Goal: Find contact information: Find contact information

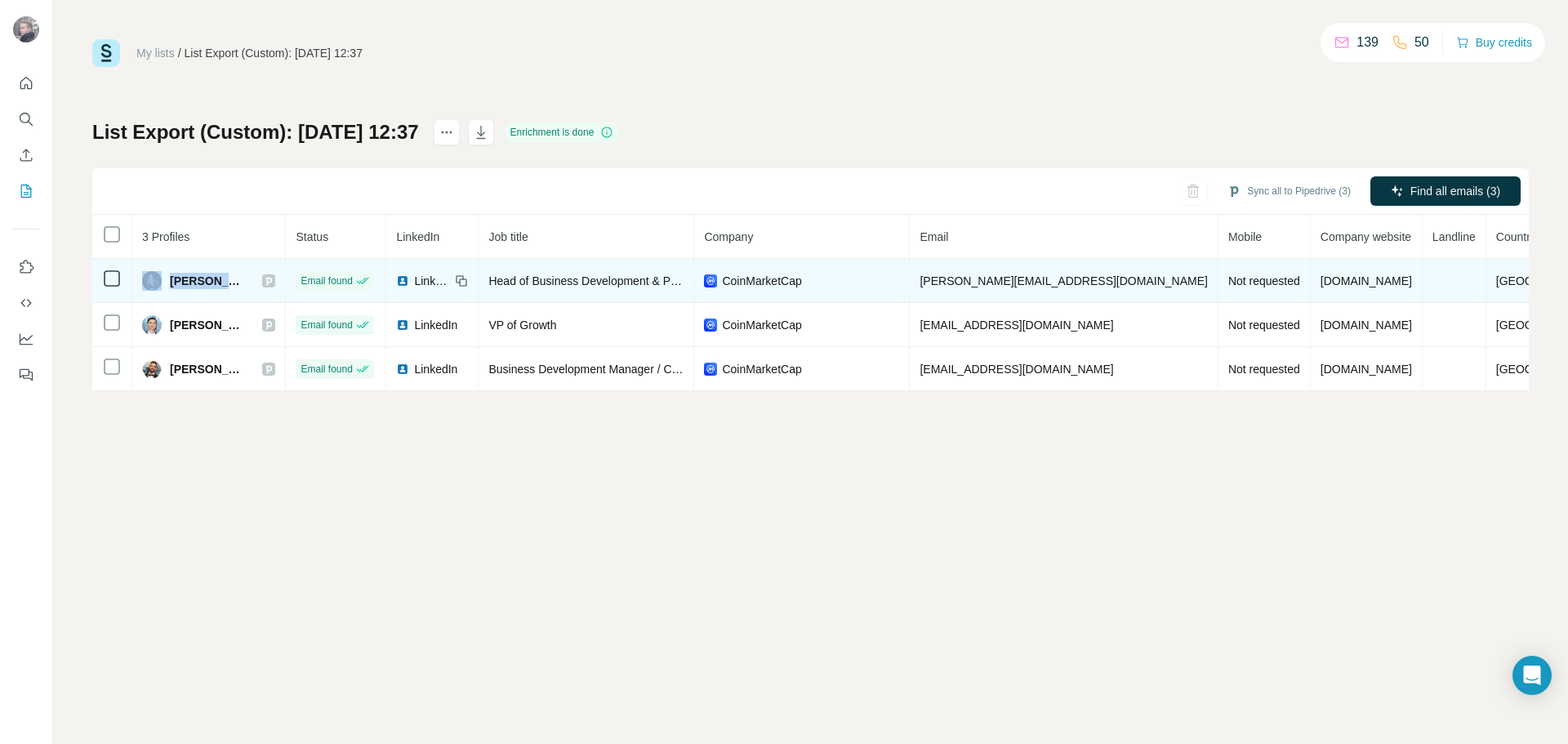
drag, startPoint x: 238, startPoint y: 282, endPoint x: 162, endPoint y: 278, distance: 76.1
click at [161, 278] on div "[PERSON_NAME]" at bounding box center [209, 281] width 133 height 20
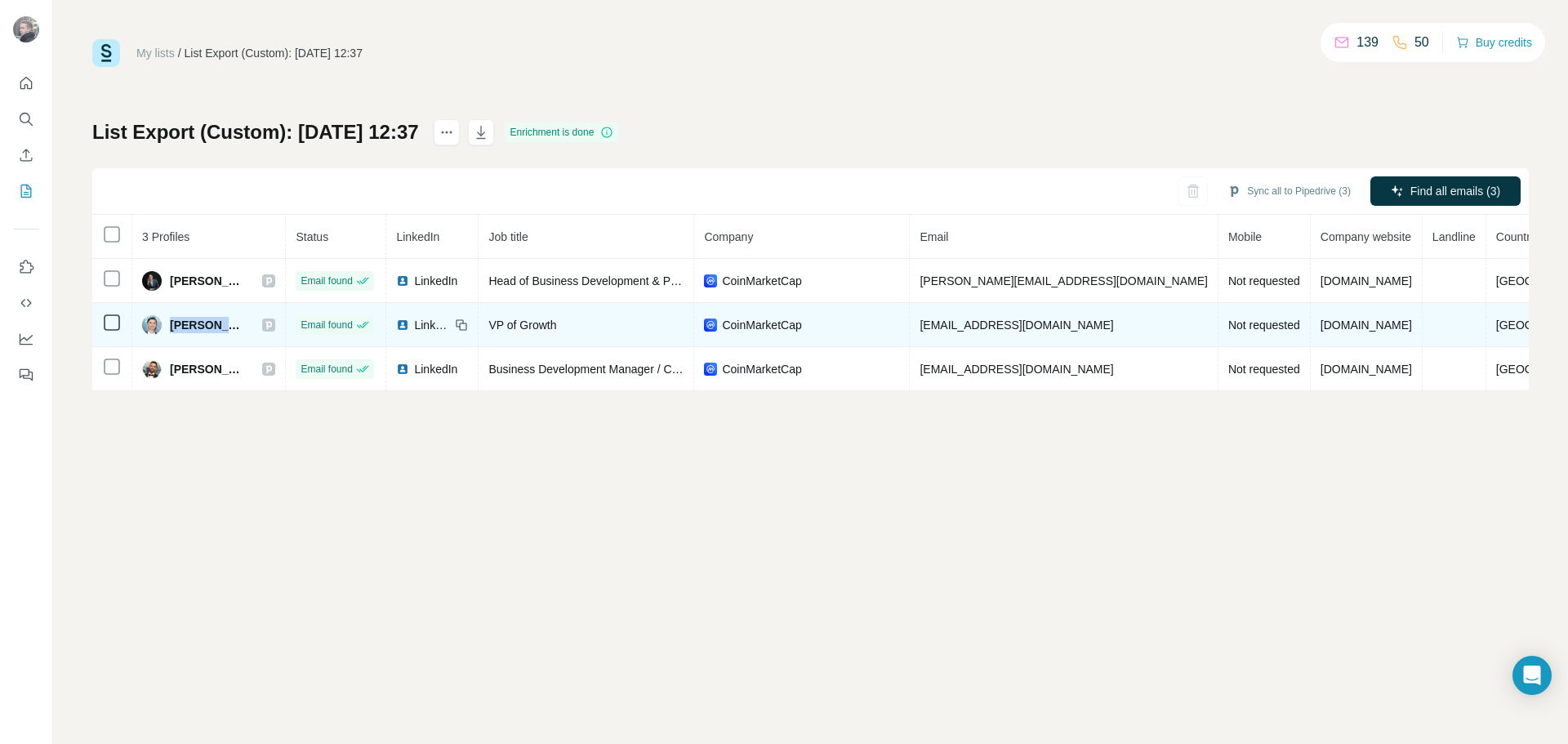
drag, startPoint x: 247, startPoint y: 324, endPoint x: 170, endPoint y: 327, distance: 77.1
click at [170, 327] on div "[PERSON_NAME]" at bounding box center [209, 326] width 133 height 20
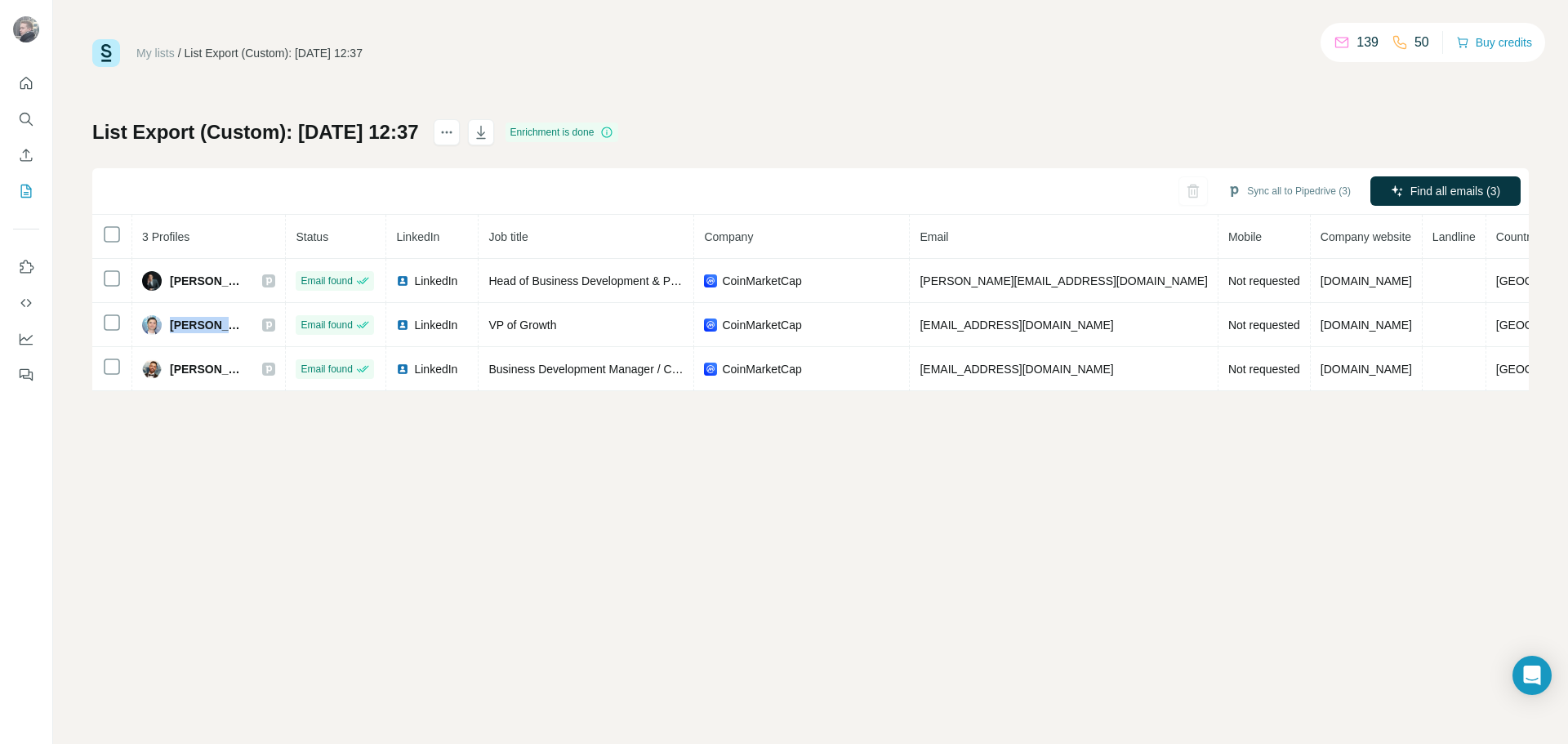
copy div "[PERSON_NAME]"
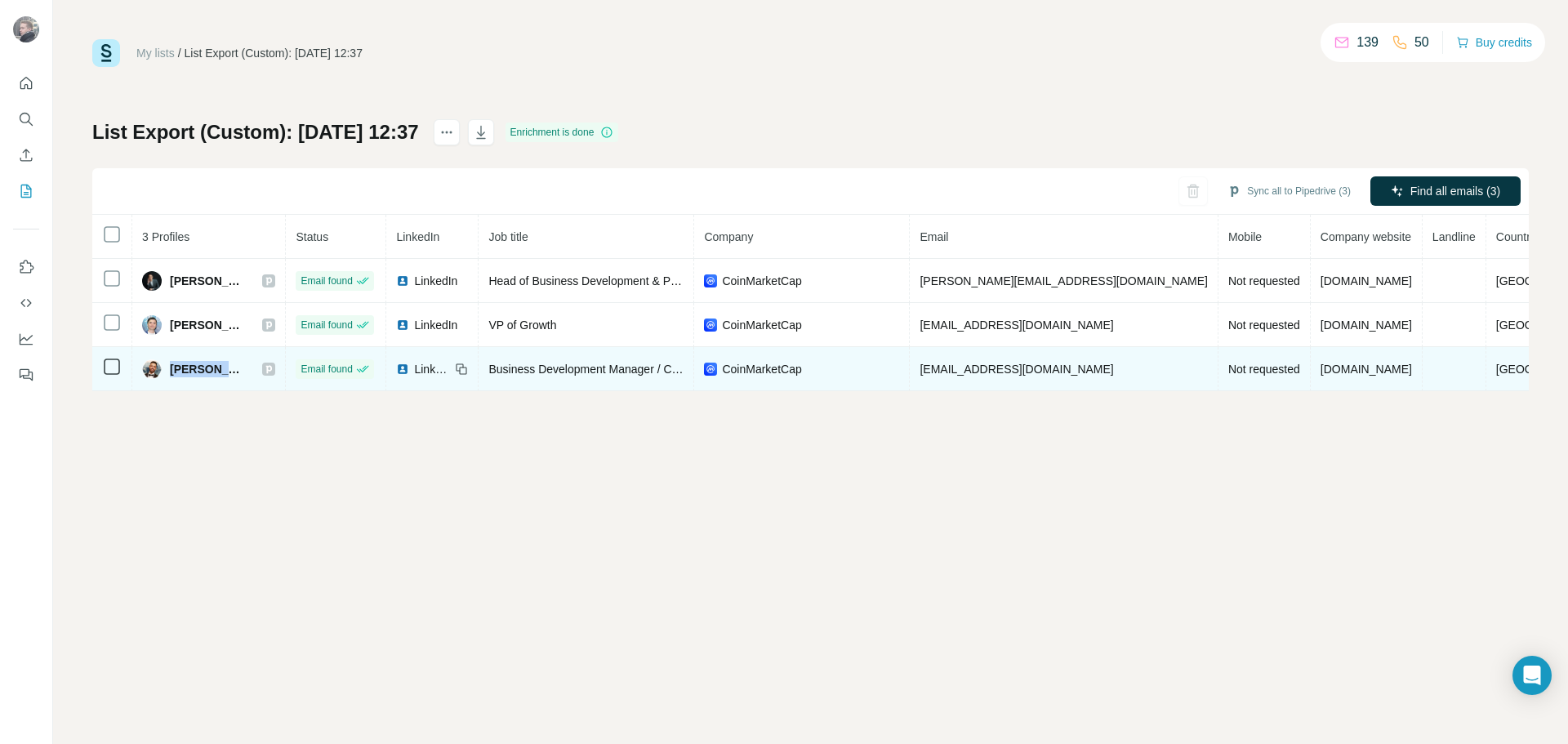
drag, startPoint x: 233, startPoint y: 376, endPoint x: 175, endPoint y: 378, distance: 58.0
click at [171, 378] on div "[PERSON_NAME]" at bounding box center [209, 369] width 133 height 20
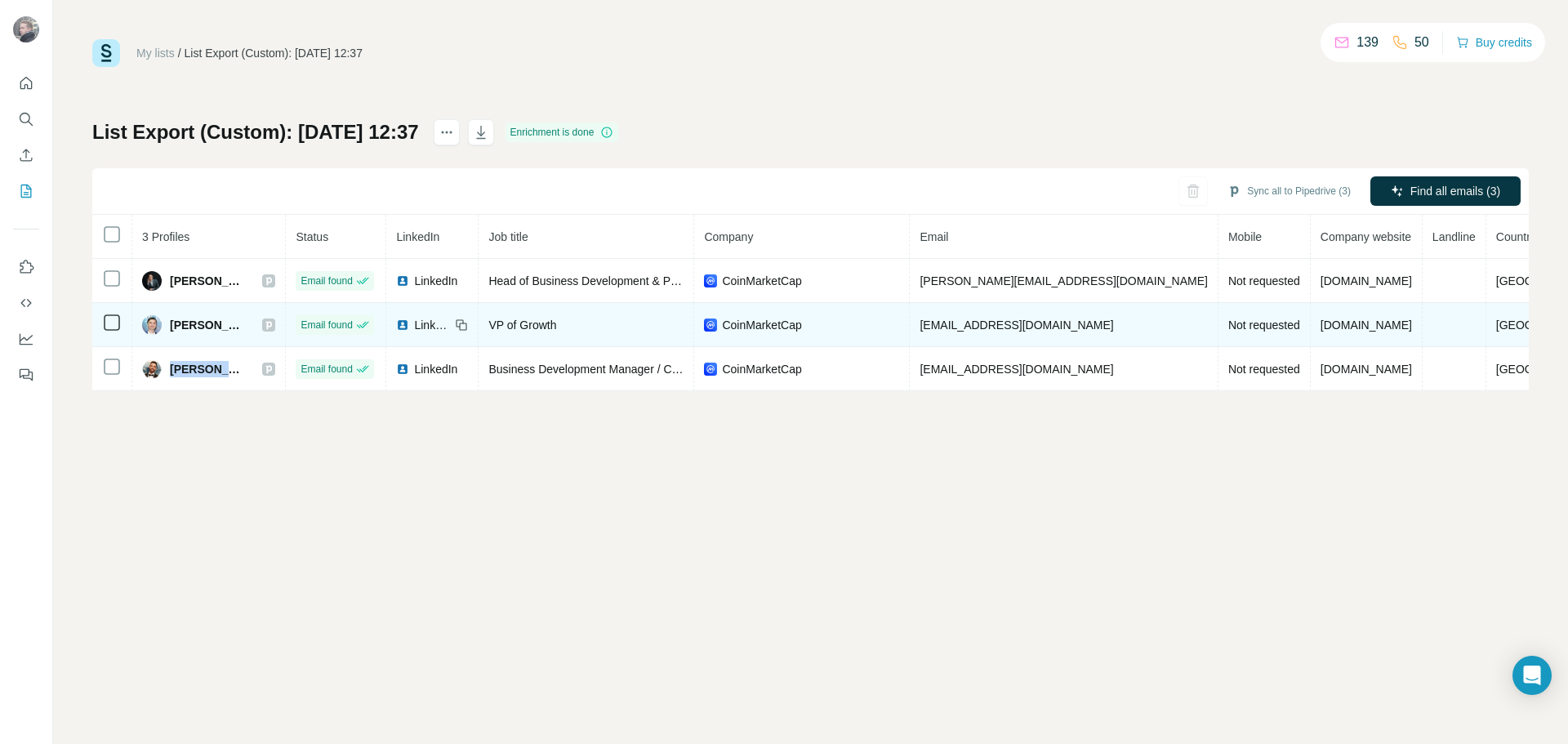
copy span "[PERSON_NAME]"
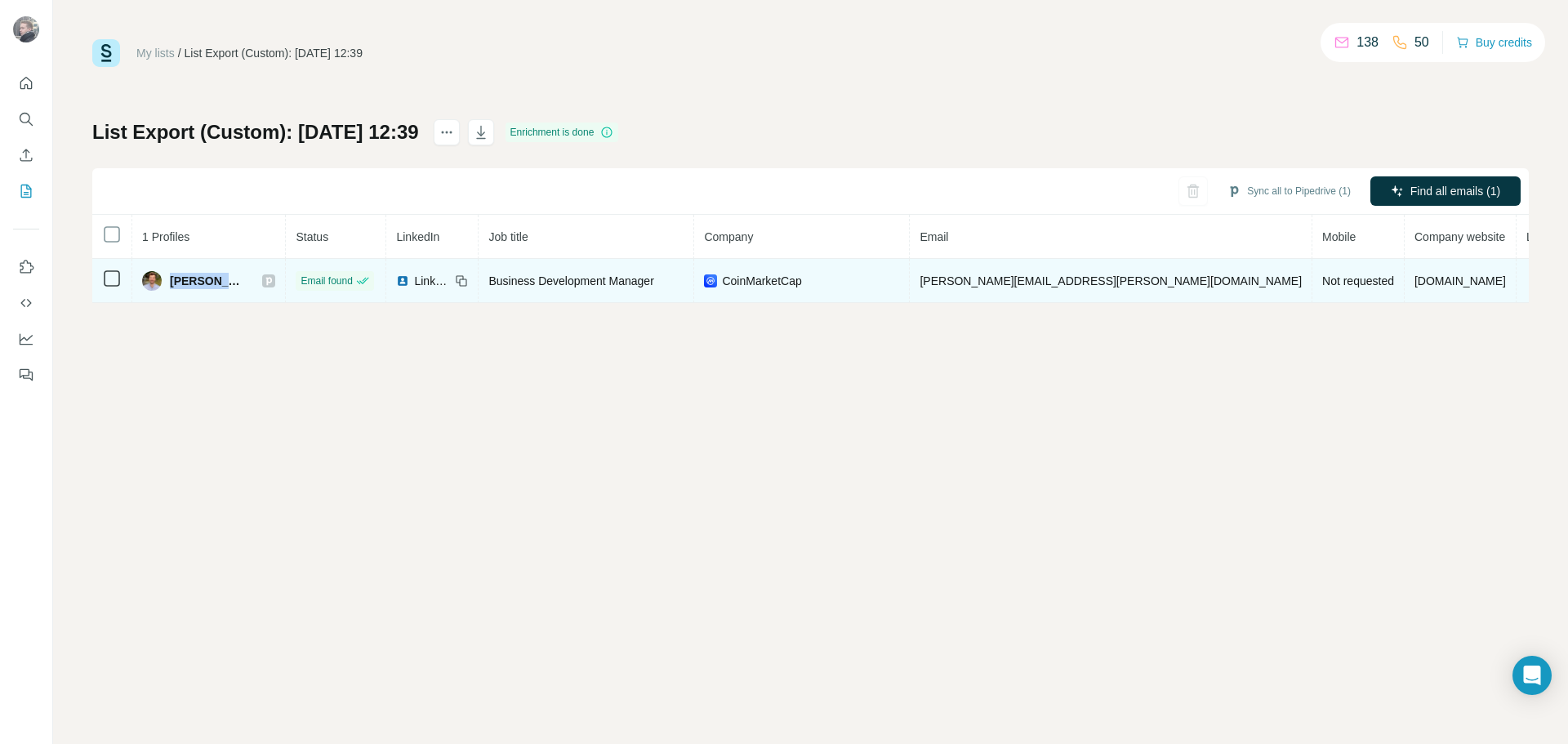
drag, startPoint x: 222, startPoint y: 277, endPoint x: 171, endPoint y: 288, distance: 52.2
click at [171, 288] on div "Justus S." at bounding box center [209, 281] width 133 height 20
